Goal: Information Seeking & Learning: Learn about a topic

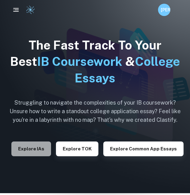
click at [37, 150] on button "Explore IAs" at bounding box center [31, 149] width 40 height 15
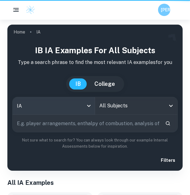
click at [76, 104] on body "We value your privacy We use cookies to enhance your browsing experience, serve…" at bounding box center [95, 117] width 190 height 195
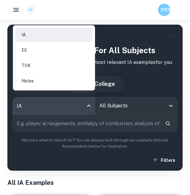
scroll to position [92, 0]
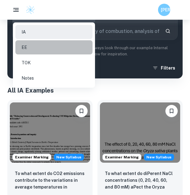
click at [35, 47] on li "EE" at bounding box center [53, 47] width 77 height 14
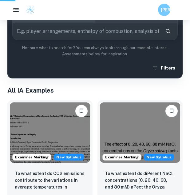
type input "ee"
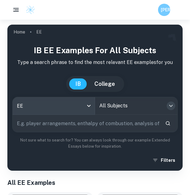
click at [171, 107] on icon "Open" at bounding box center [172, 106] width 4 height 2
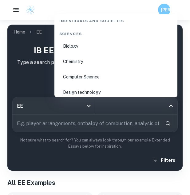
scroll to position [894, 0]
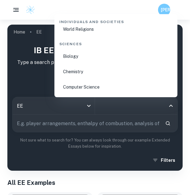
click at [81, 57] on li "Biology" at bounding box center [116, 56] width 118 height 14
type input "Biology"
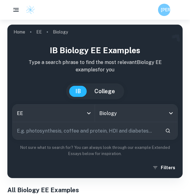
scroll to position [31, 0]
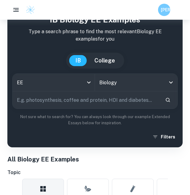
drag, startPoint x: 78, startPoint y: 101, endPoint x: 85, endPoint y: 101, distance: 7.7
click at [78, 101] on input "text" at bounding box center [87, 100] width 148 height 17
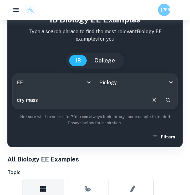
type input "dry mass"
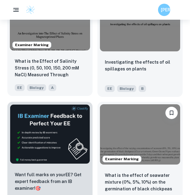
scroll to position [216, 0]
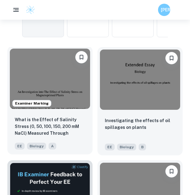
click at [63, 89] on img at bounding box center [50, 79] width 80 height 60
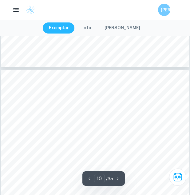
scroll to position [2528, 0]
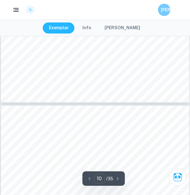
type input "11"
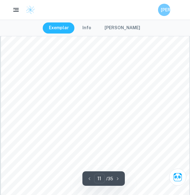
scroll to position [2897, 0]
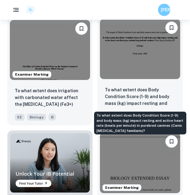
scroll to position [462, 0]
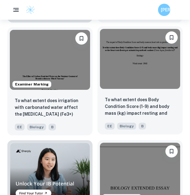
click at [131, 72] on img at bounding box center [140, 59] width 80 height 60
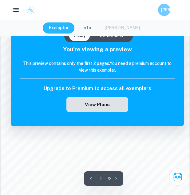
scroll to position [339, 0]
